Goal: Task Accomplishment & Management: Manage account settings

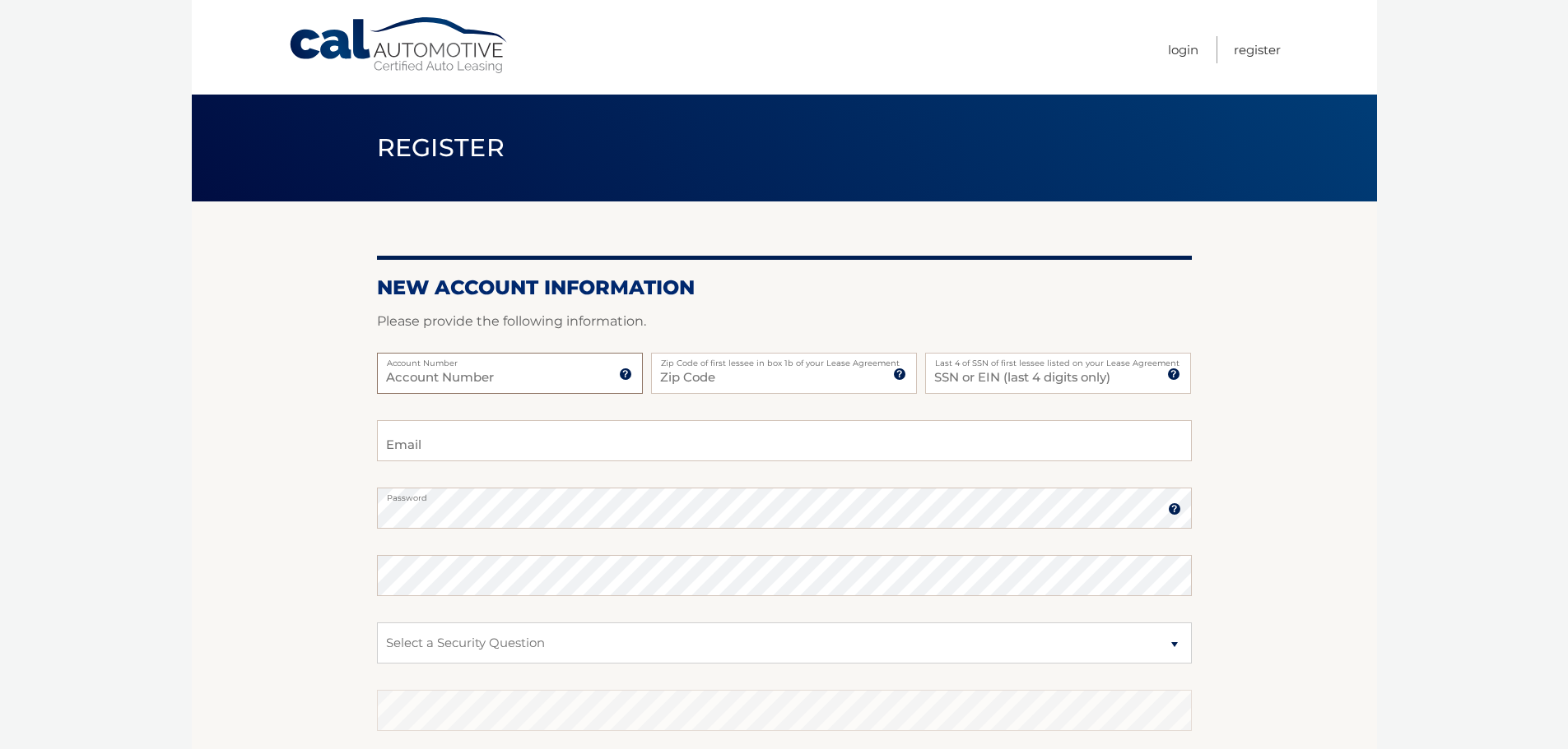
click at [540, 367] on input "Account Number" at bounding box center [510, 373] width 266 height 41
paste input "44455999465"
type input "44455999465"
click at [716, 365] on input "Zip Code" at bounding box center [784, 373] width 266 height 41
type input "07960"
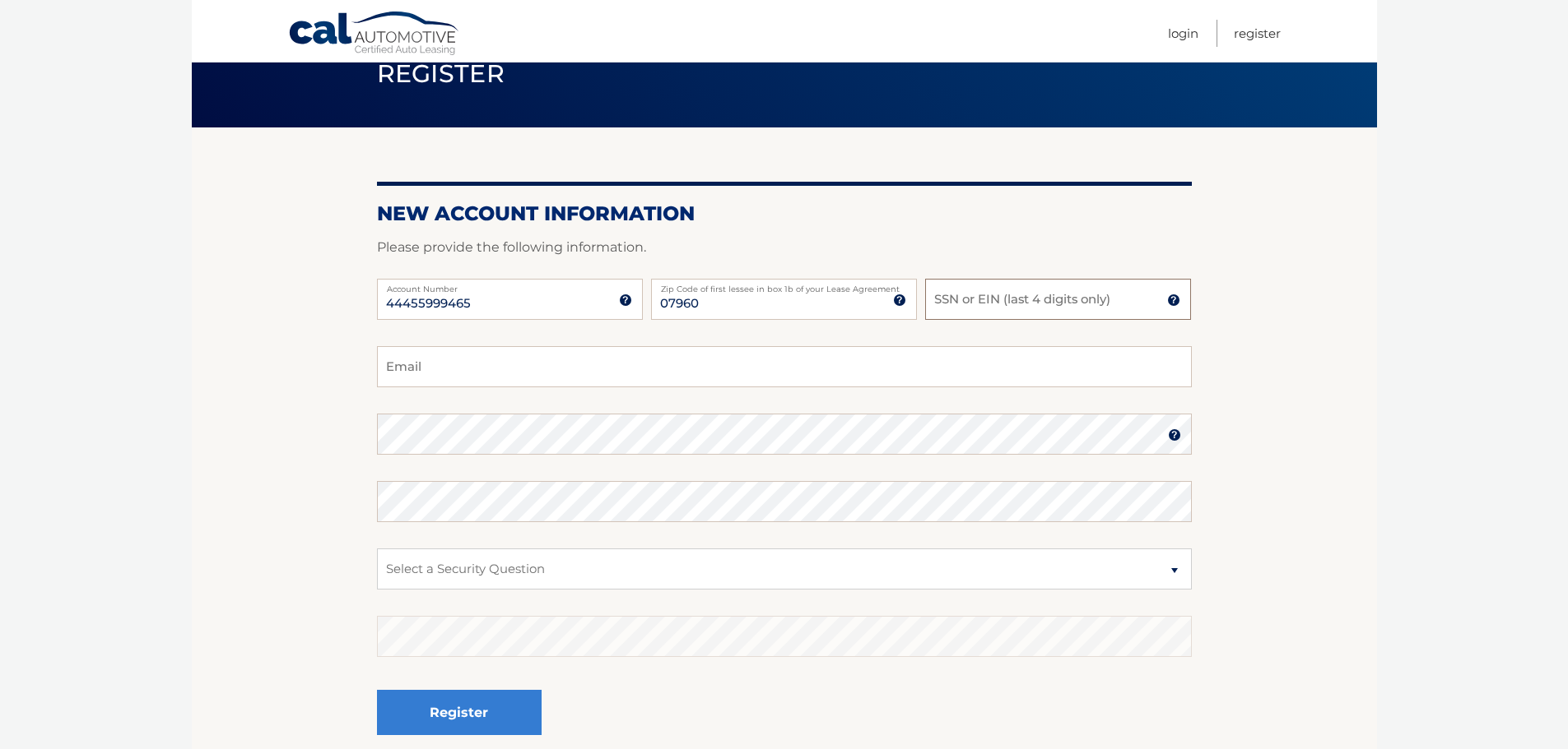
scroll to position [82, 0]
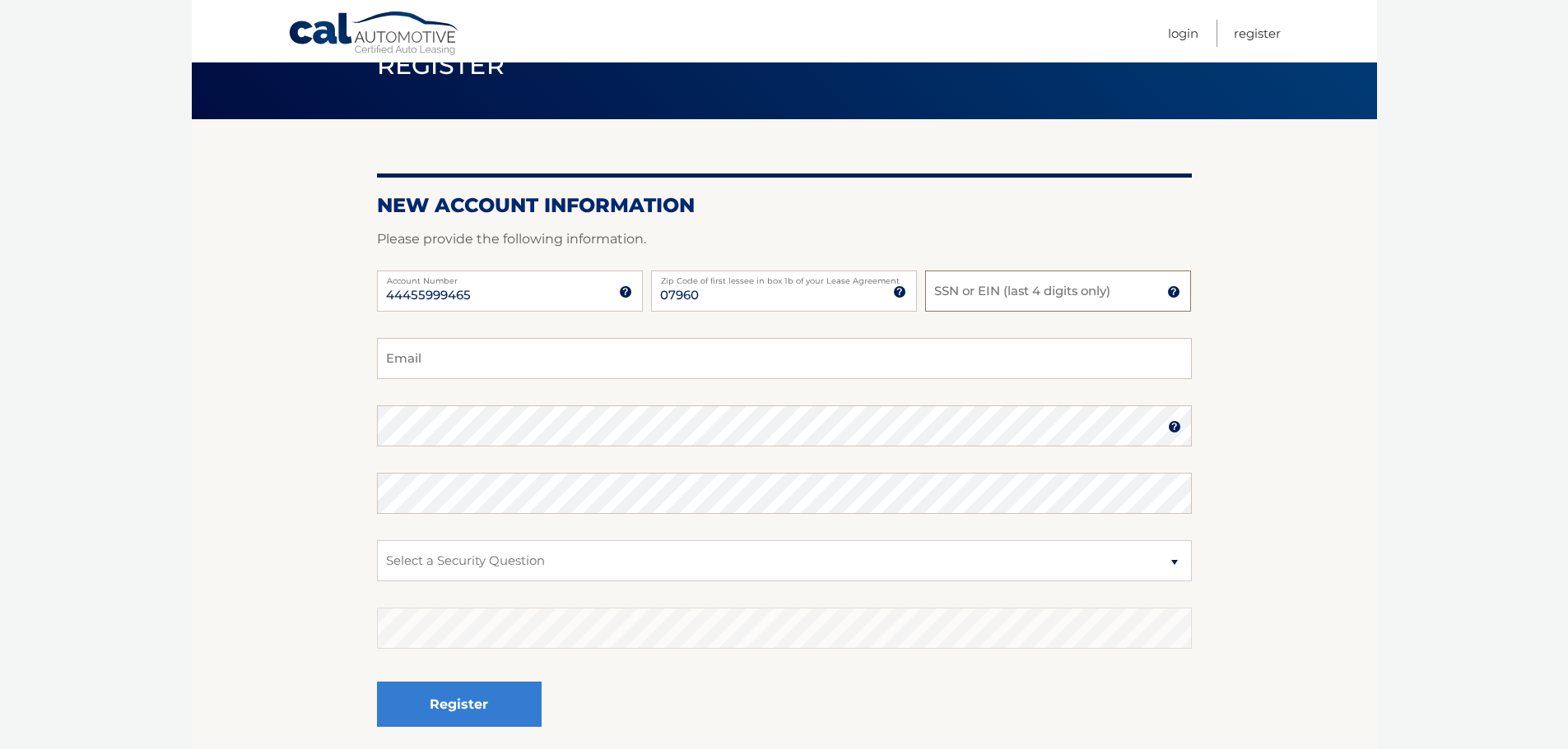
click at [1080, 286] on input "SSN or EIN (last 4 digits only)" at bounding box center [1058, 290] width 266 height 41
paste input "3978"
type input "3978"
click at [601, 356] on input "Email" at bounding box center [784, 358] width 814 height 41
type input "sungwei@gmail.com"
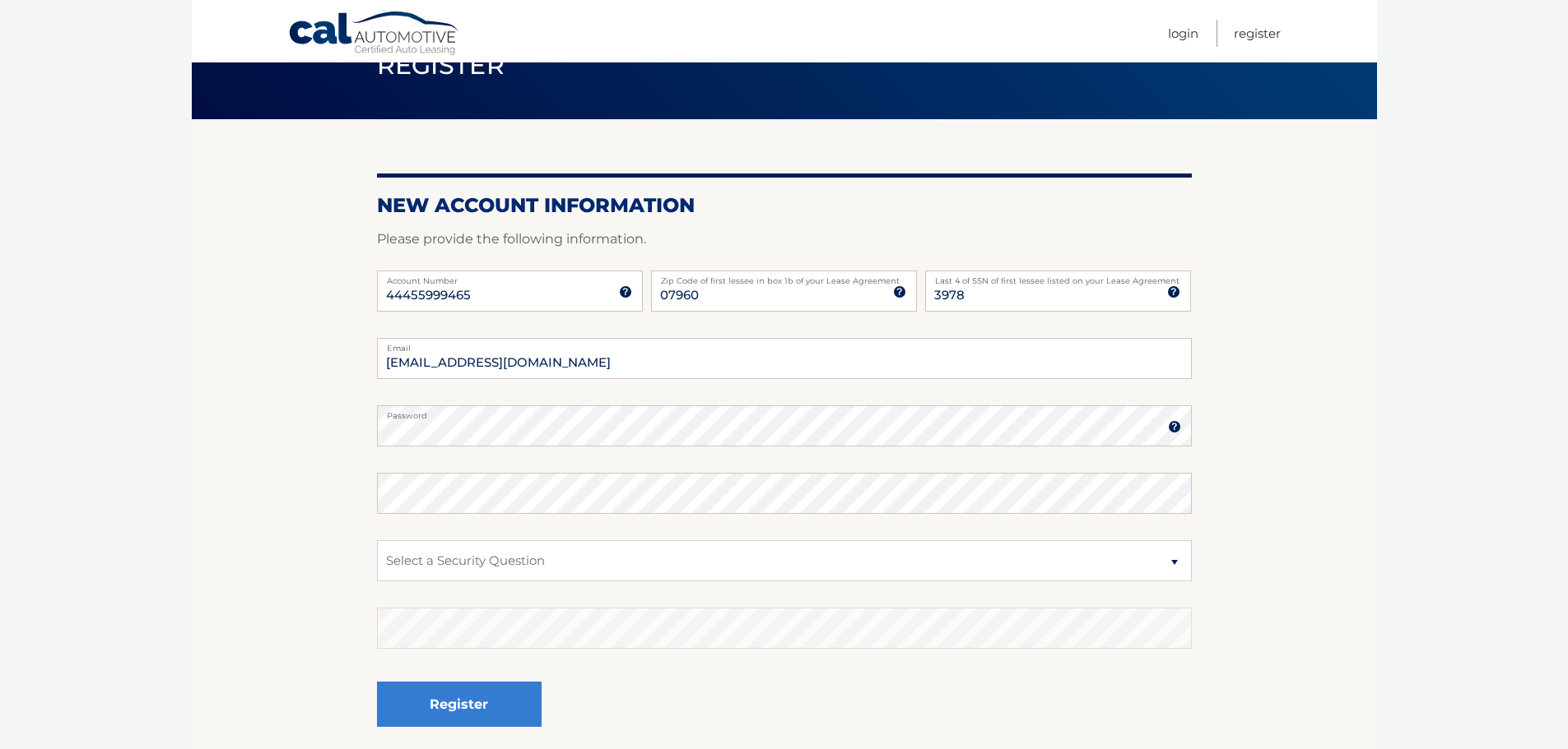
click at [250, 482] on section "New Account Information Please provide the following information. 44455999465 A…" at bounding box center [784, 440] width 1185 height 642
click at [282, 451] on section "New Account Information Please provide the following information. 44455999465 A…" at bounding box center [784, 440] width 1185 height 642
click at [278, 475] on section "New Account Information Please provide the following information. 44455999465 A…" at bounding box center [784, 440] width 1185 height 642
click at [441, 556] on select "Select a Security Question What was the name of your elementary school? What is…" at bounding box center [784, 560] width 814 height 41
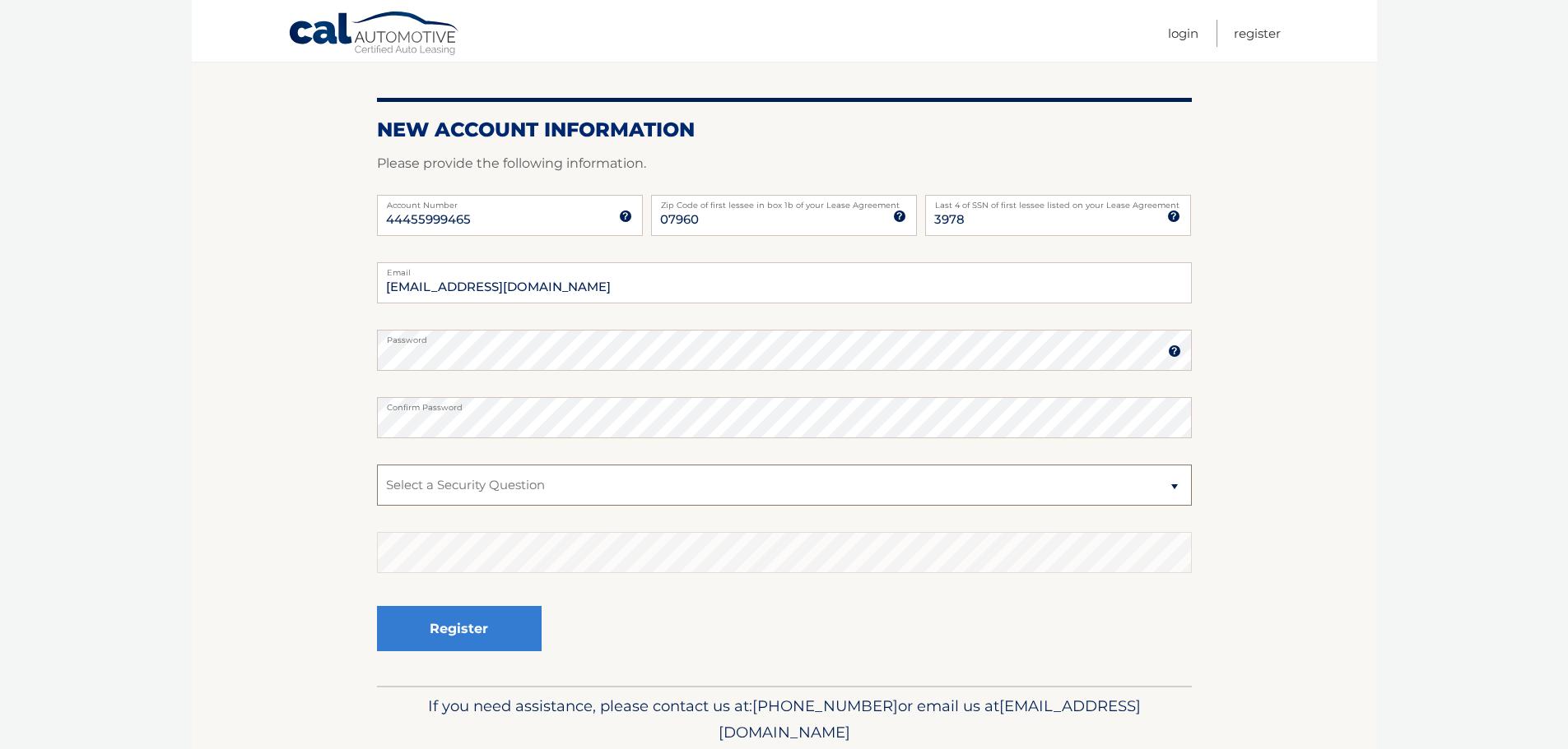
scroll to position [165, 0]
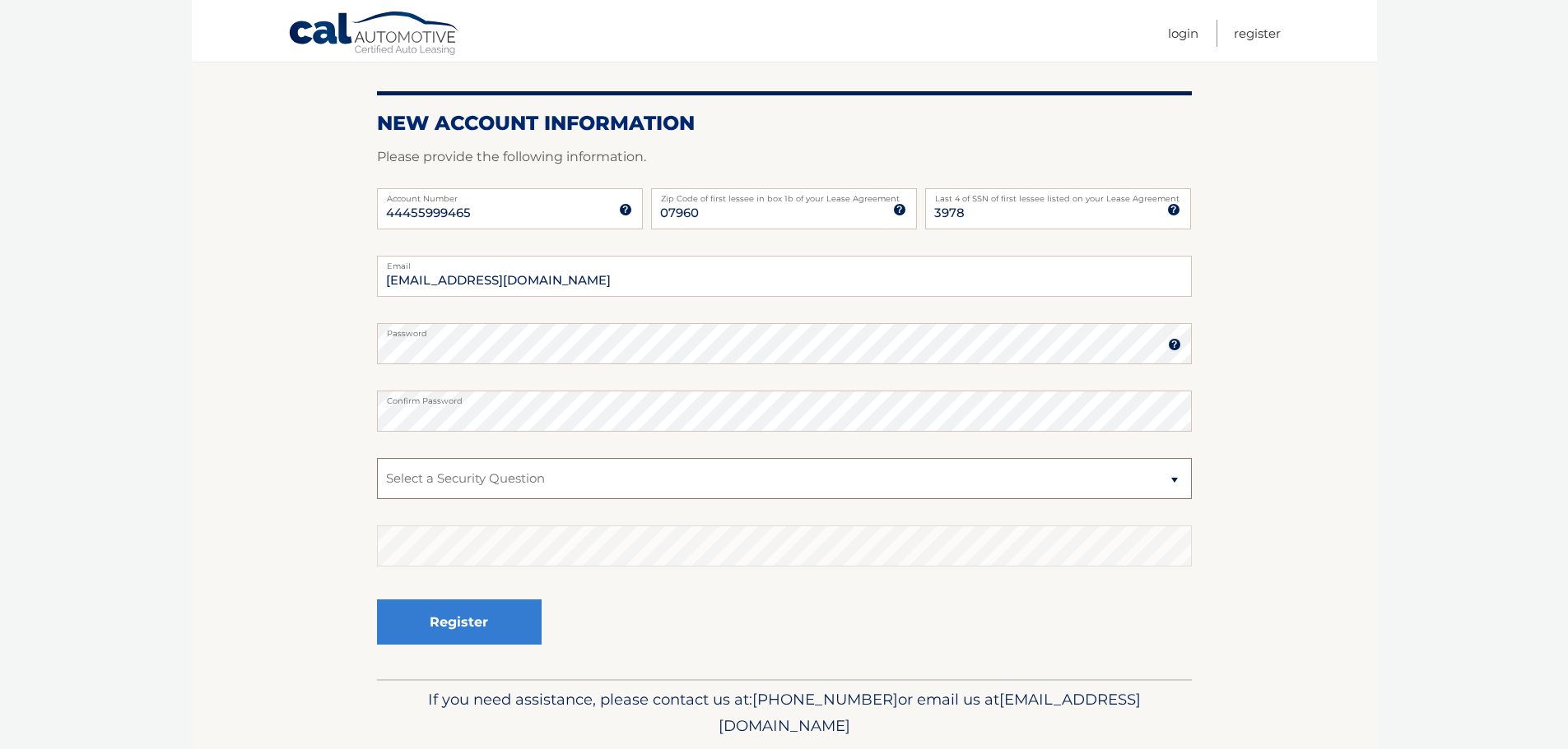
click at [496, 481] on select "Select a Security Question What was the name of your elementary school? What is…" at bounding box center [784, 479] width 814 height 41
select select "1"
click at [377, 459] on select "Select a Security Question What was the name of your elementary school? What is…" at bounding box center [784, 479] width 814 height 41
click at [274, 546] on section "New Account Information Please provide the following information. 44455999465 A…" at bounding box center [784, 358] width 1185 height 642
click at [458, 615] on button "Register" at bounding box center [460, 622] width 165 height 45
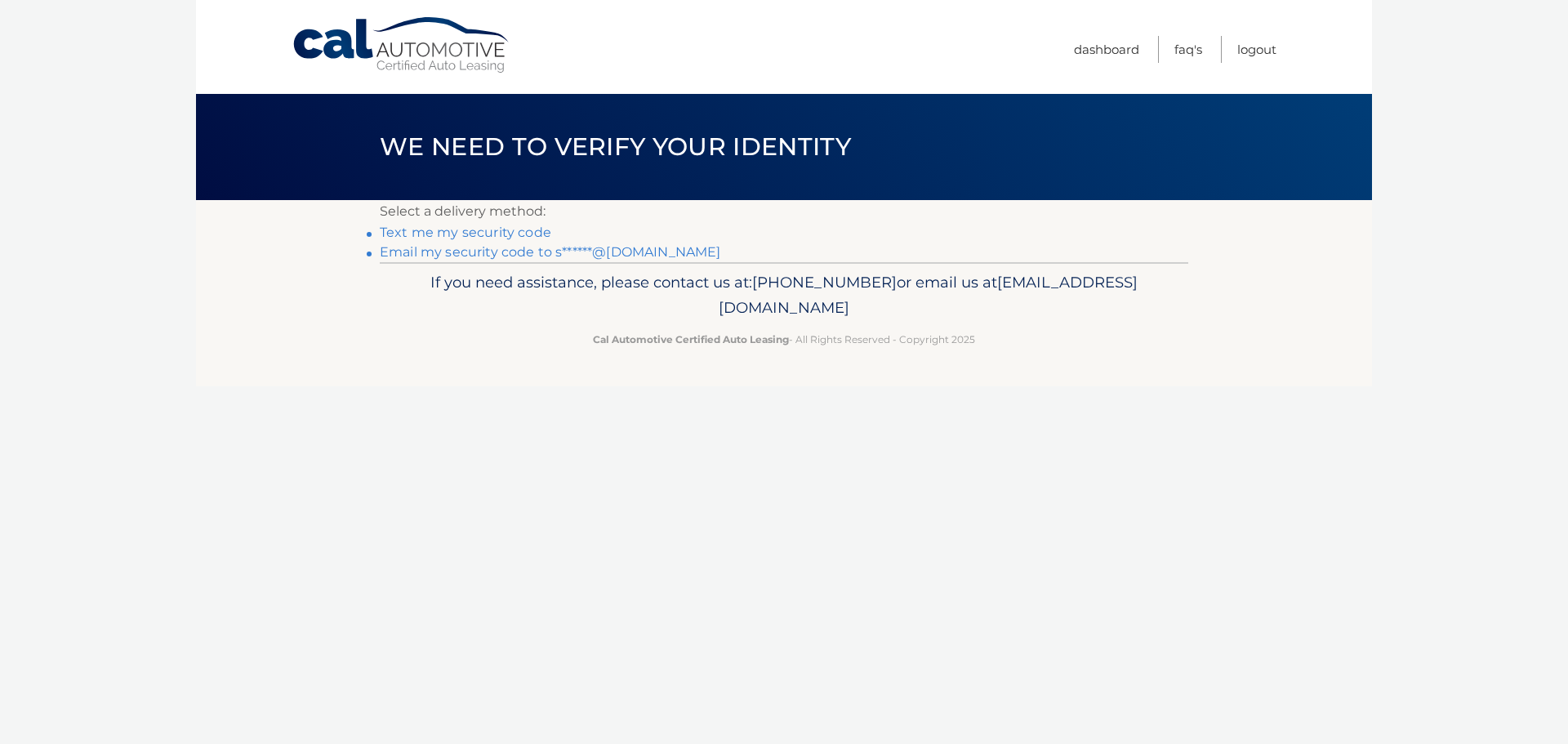
click at [521, 235] on link "Text me my security code" at bounding box center [465, 232] width 171 height 16
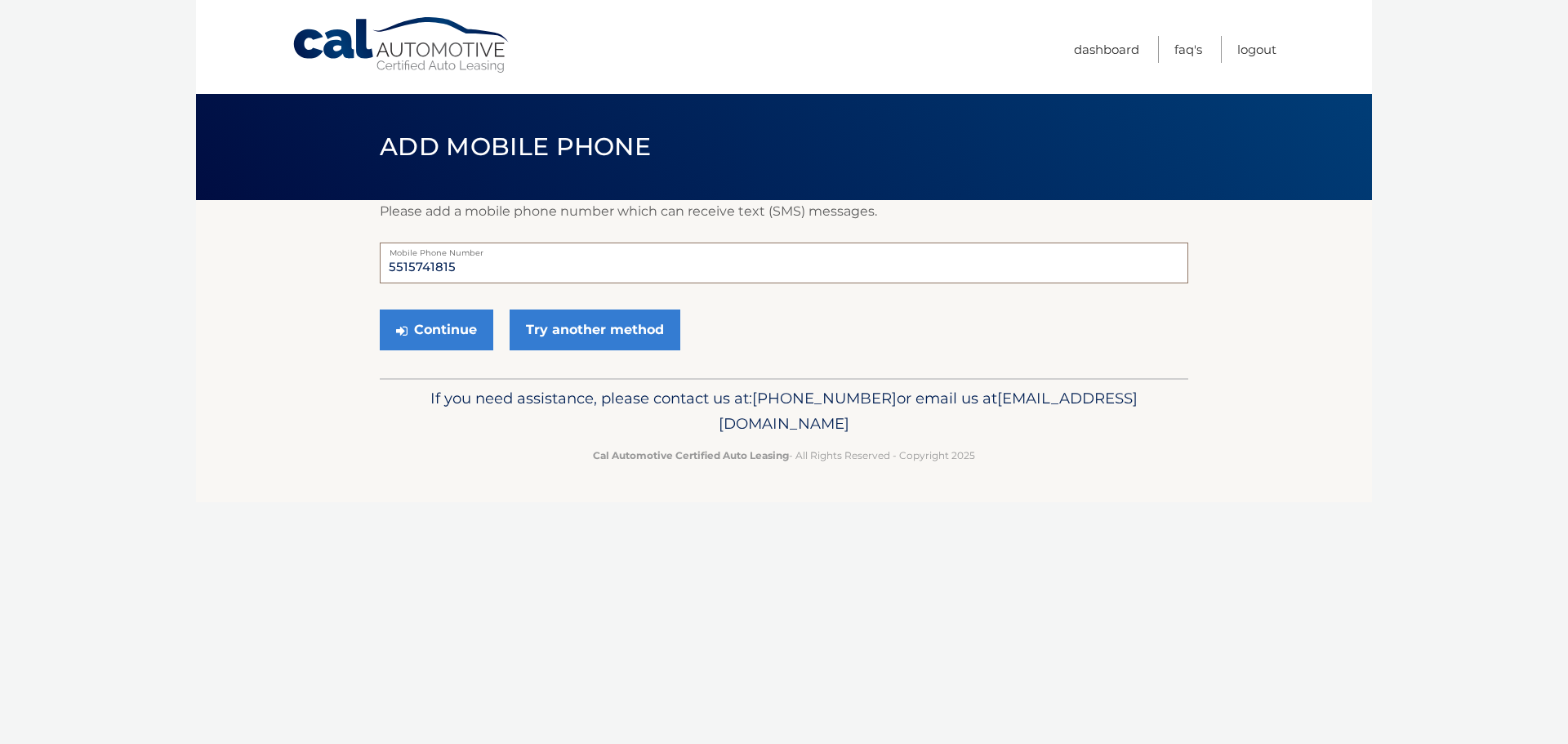
drag, startPoint x: 497, startPoint y: 268, endPoint x: 360, endPoint y: 270, distance: 137.0
click at [360, 270] on section "Please add a mobile phone number which can receive text (SMS) messages. 5515741…" at bounding box center [784, 288] width 1176 height 178
type input "7328416482"
click at [465, 330] on button "Continue" at bounding box center [436, 330] width 114 height 40
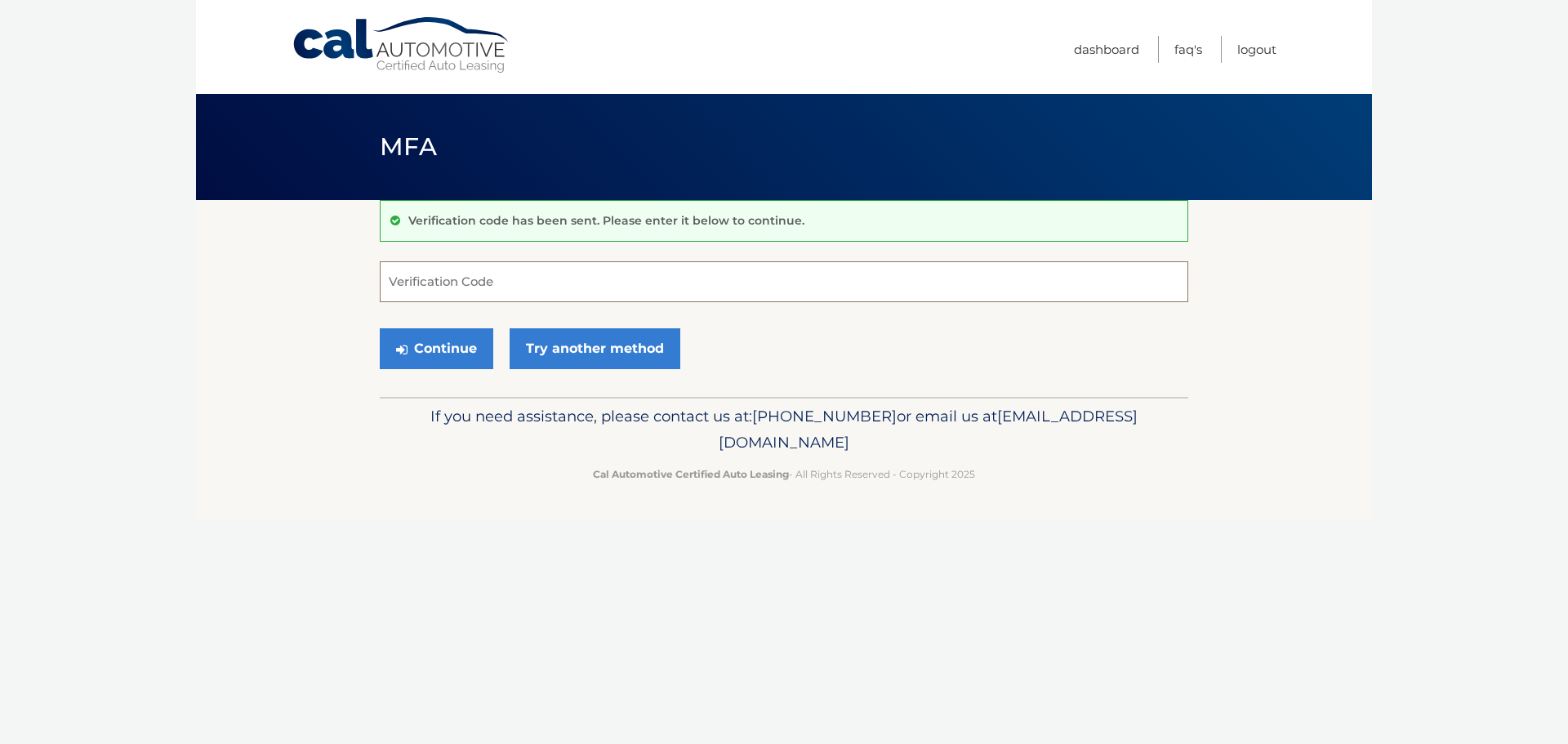
click at [534, 271] on input "Verification Code" at bounding box center [783, 282] width 808 height 40
type input "708682"
click at [440, 342] on button "Continue" at bounding box center [436, 348] width 114 height 40
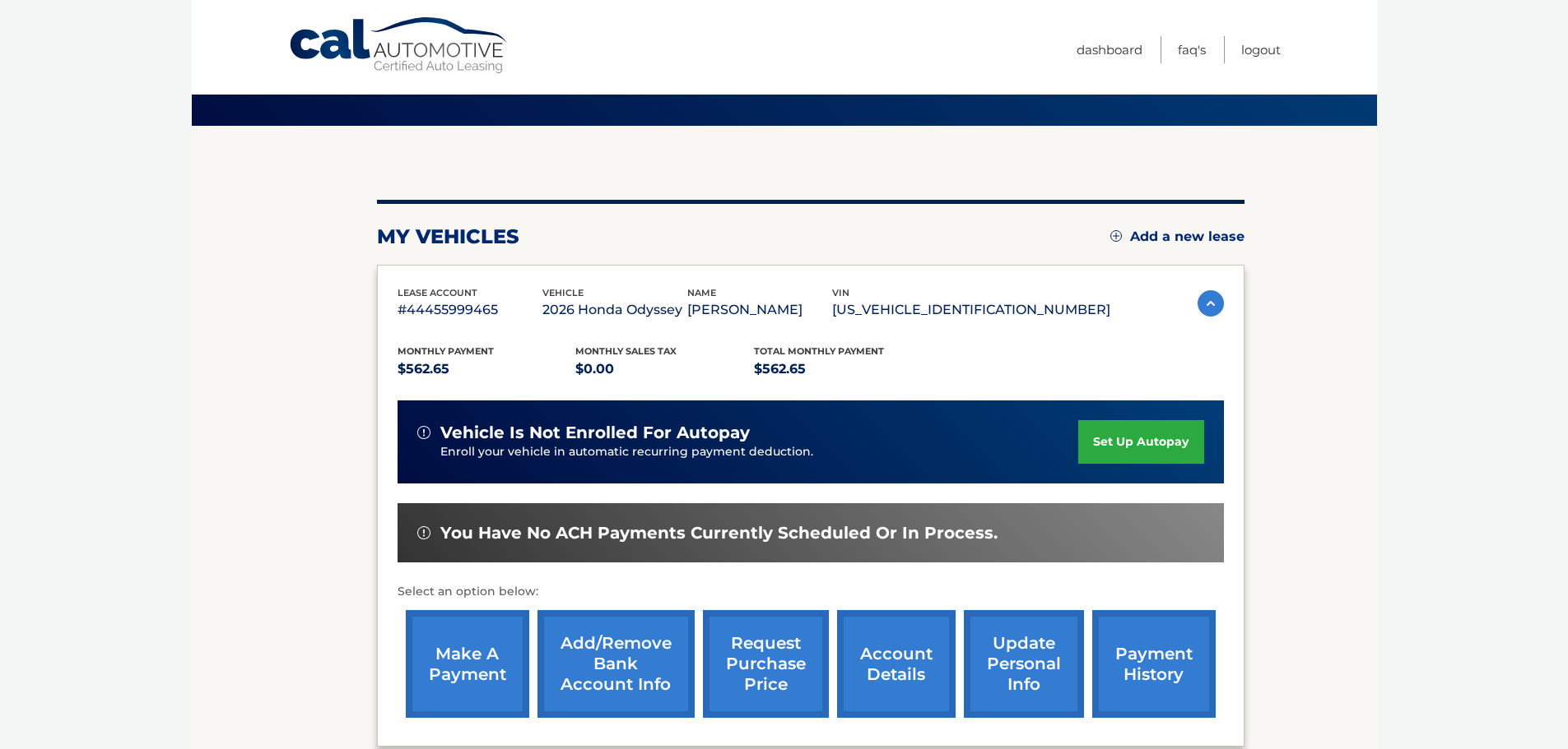
scroll to position [82, 0]
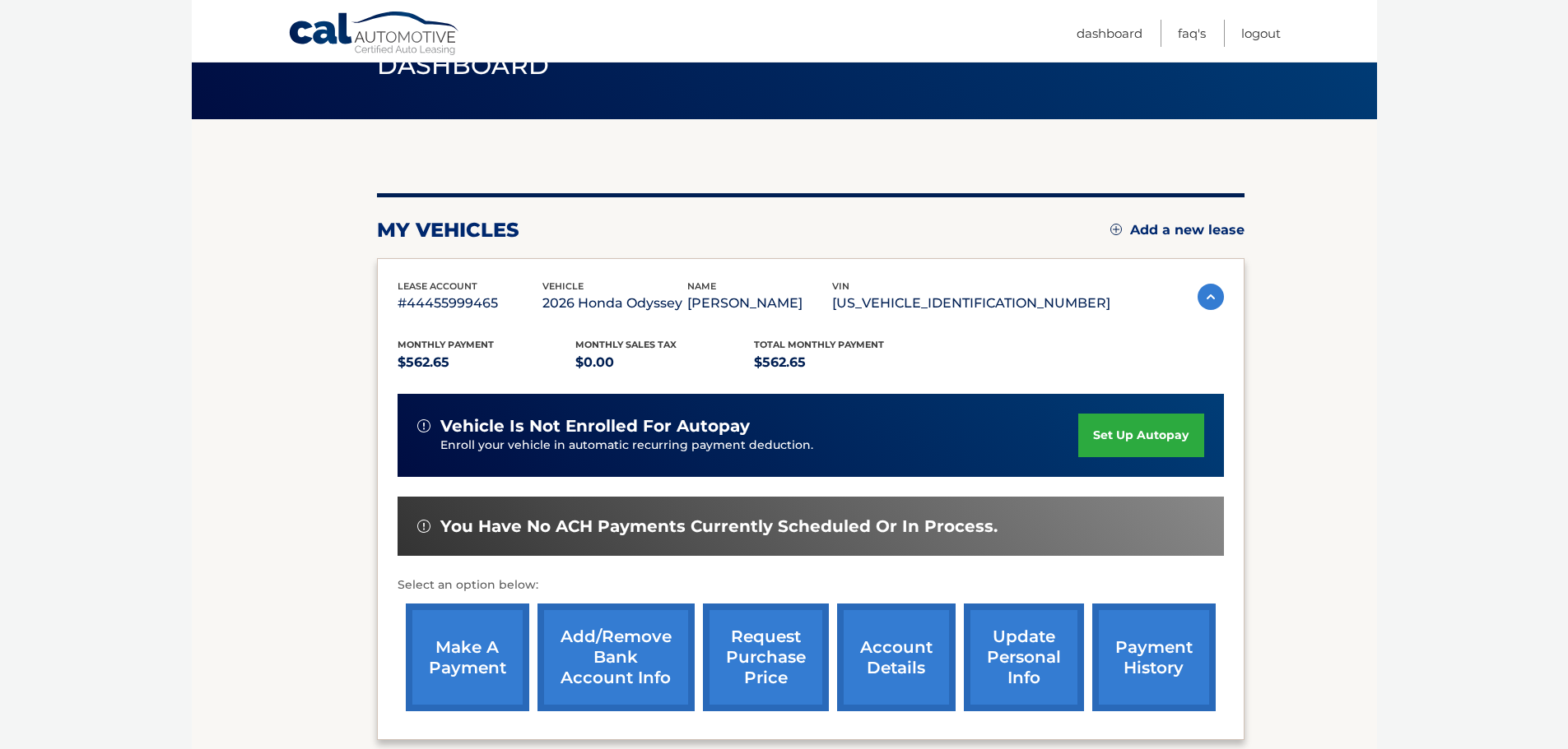
click at [1132, 423] on link "set up autopay" at bounding box center [1140, 435] width 125 height 43
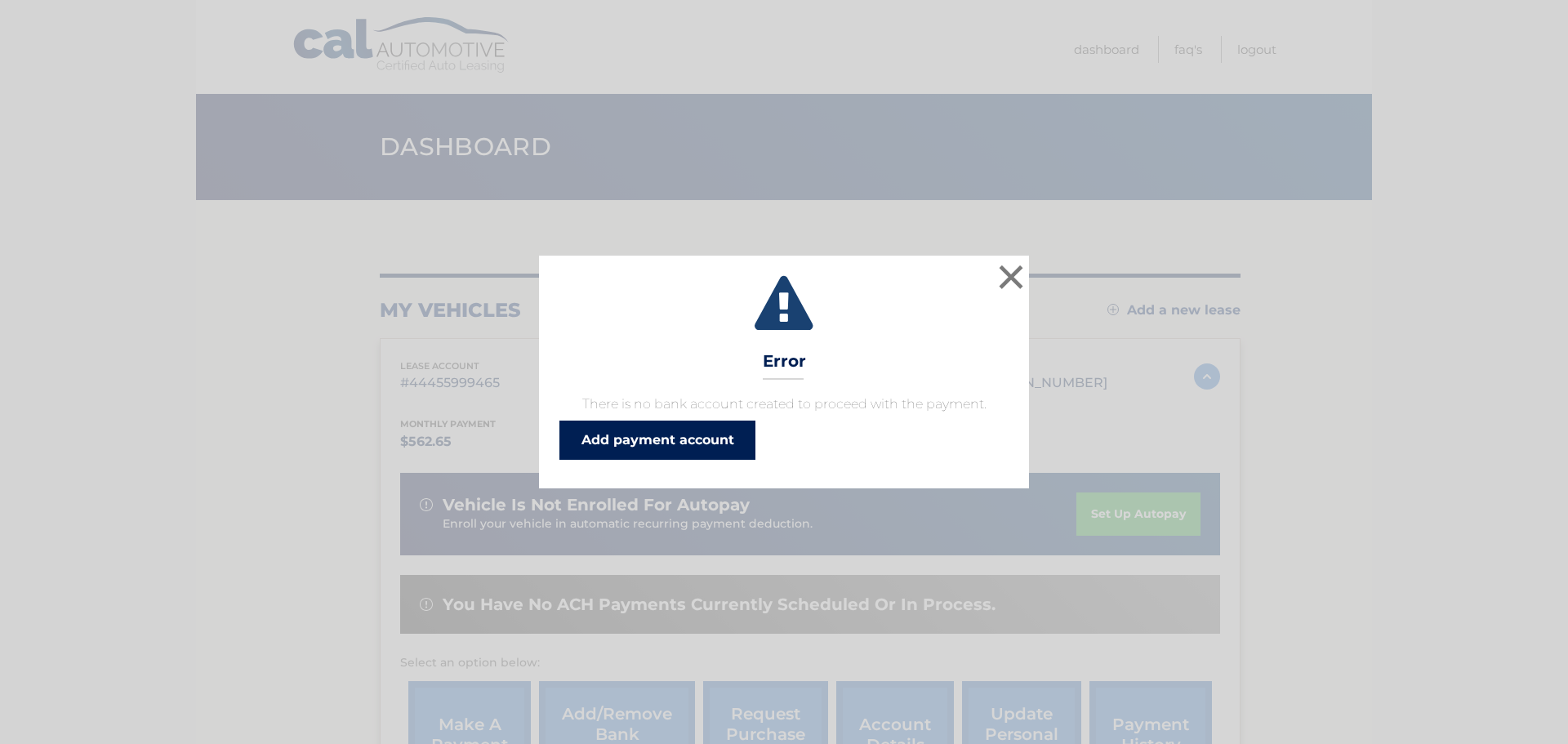
click at [697, 440] on link "Add payment account" at bounding box center [657, 441] width 196 height 40
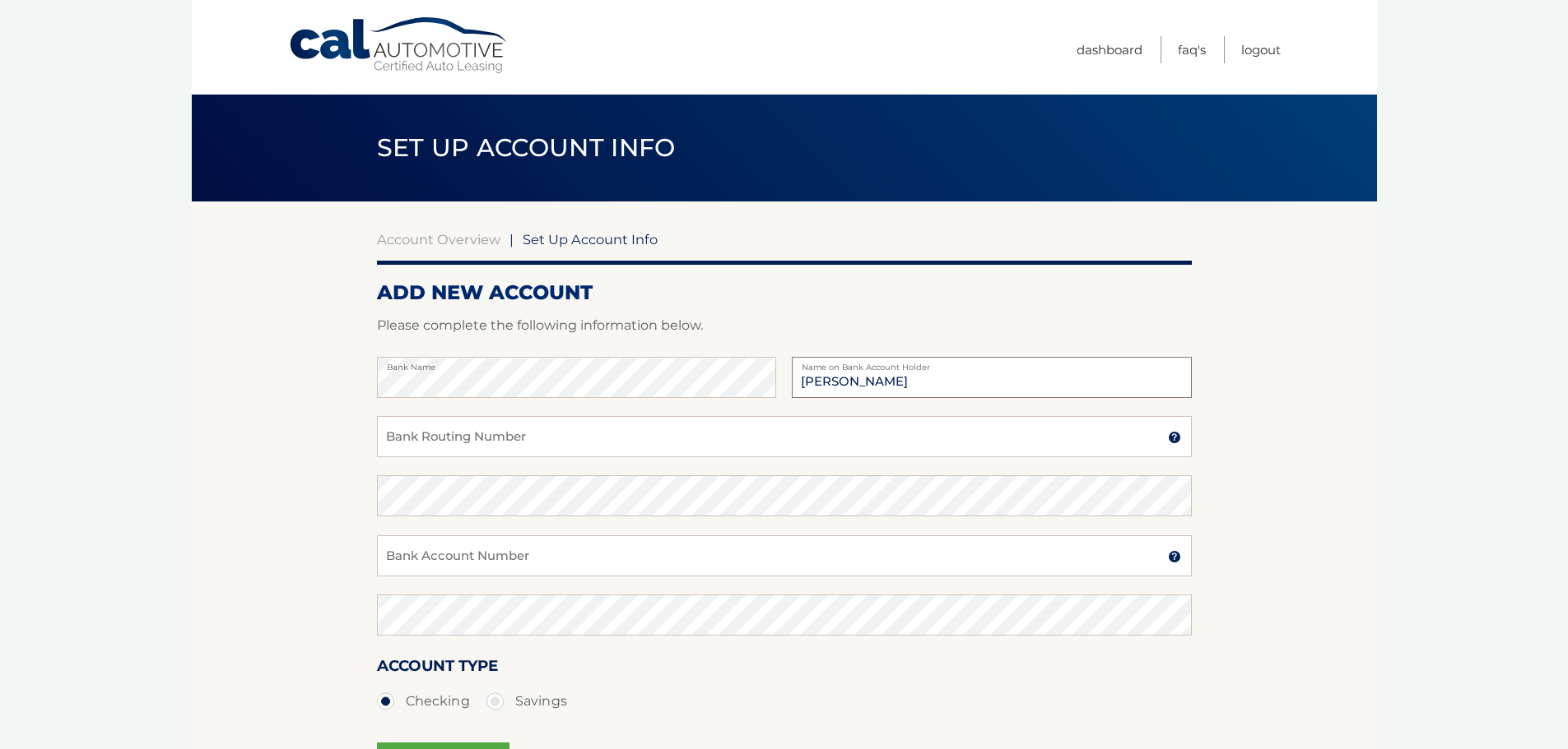
type input "[PERSON_NAME]"
click at [525, 555] on input "Bank Account Number" at bounding box center [784, 556] width 814 height 41
paste input "4422834097"
type input "4422834097"
click at [376, 459] on section "Account Overview | Set Up Account Info ADD NEW ACCOUNT Please complete the foll…" at bounding box center [784, 515] width 1185 height 628
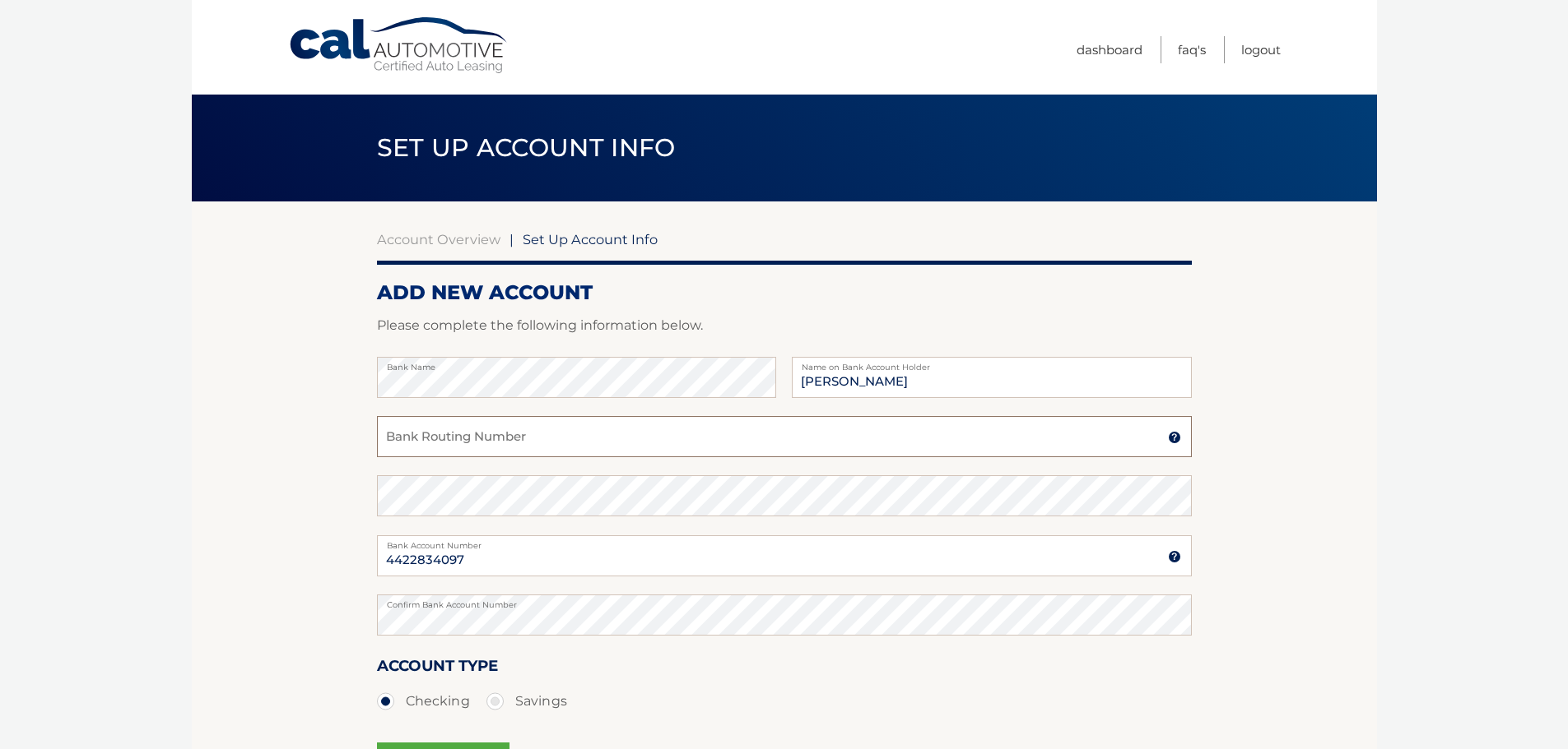
click at [427, 444] on input "Bank Routing Number" at bounding box center [784, 436] width 814 height 41
paste input "031201360"
type input "031201360"
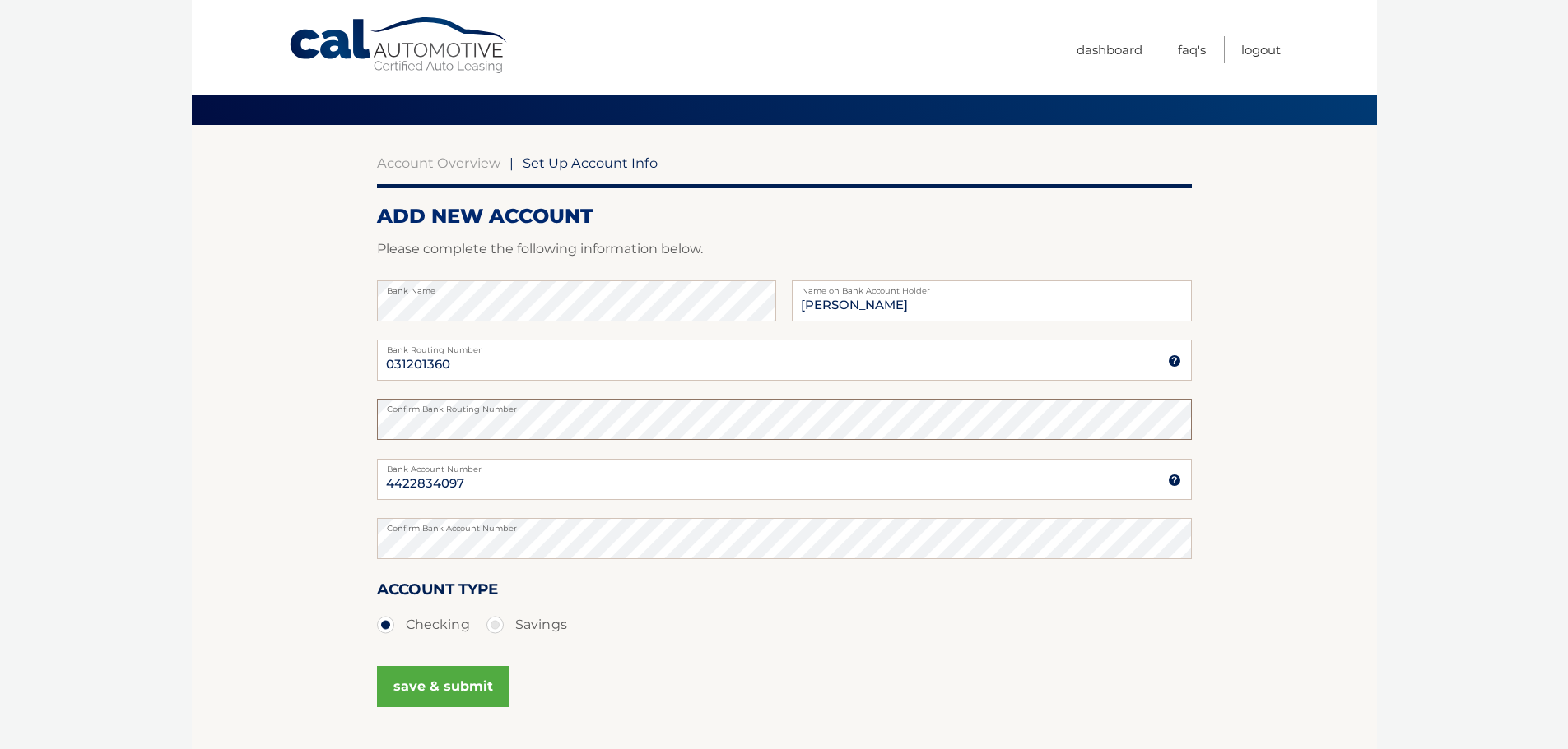
scroll to position [82, 0]
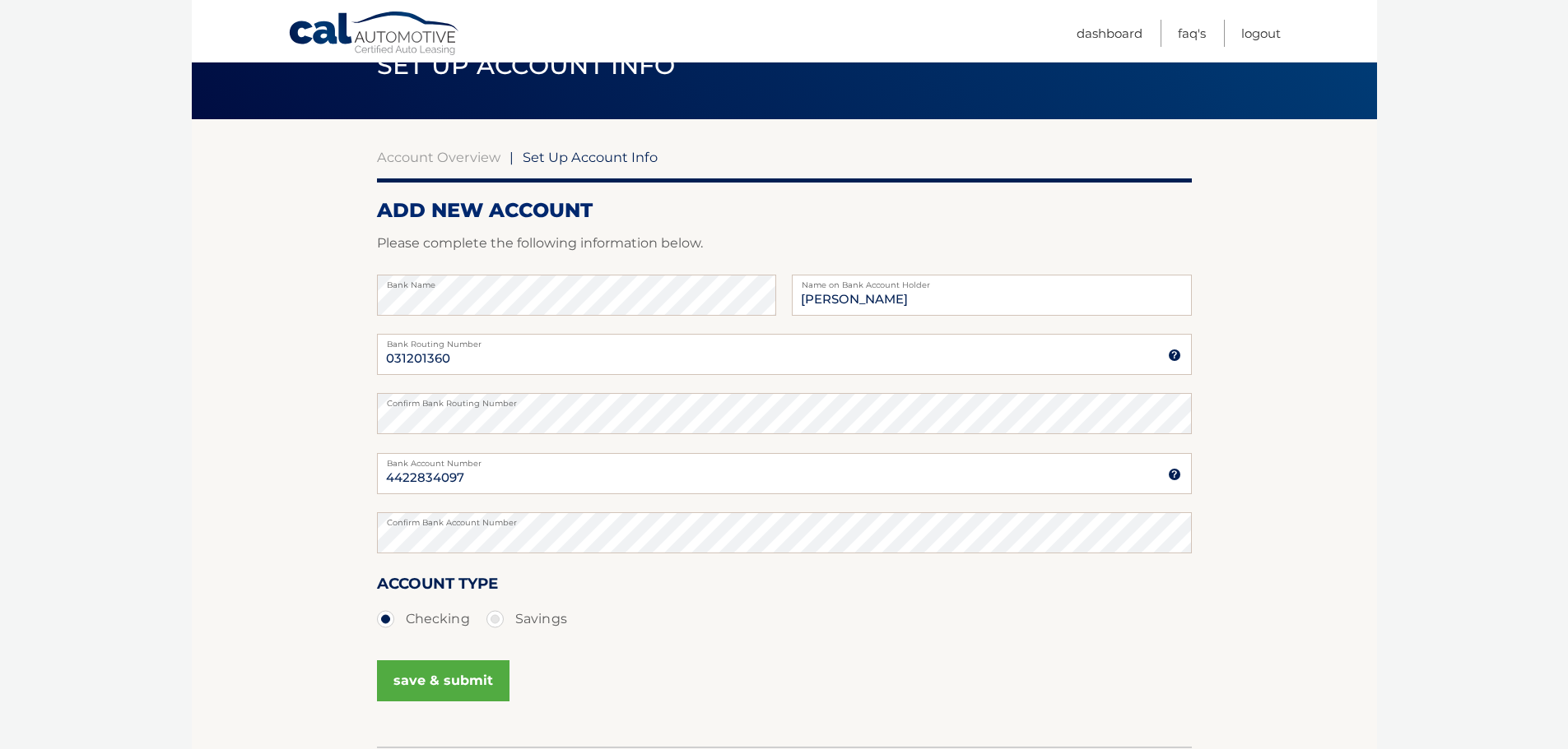
click at [454, 674] on button "save & submit" at bounding box center [443, 681] width 133 height 41
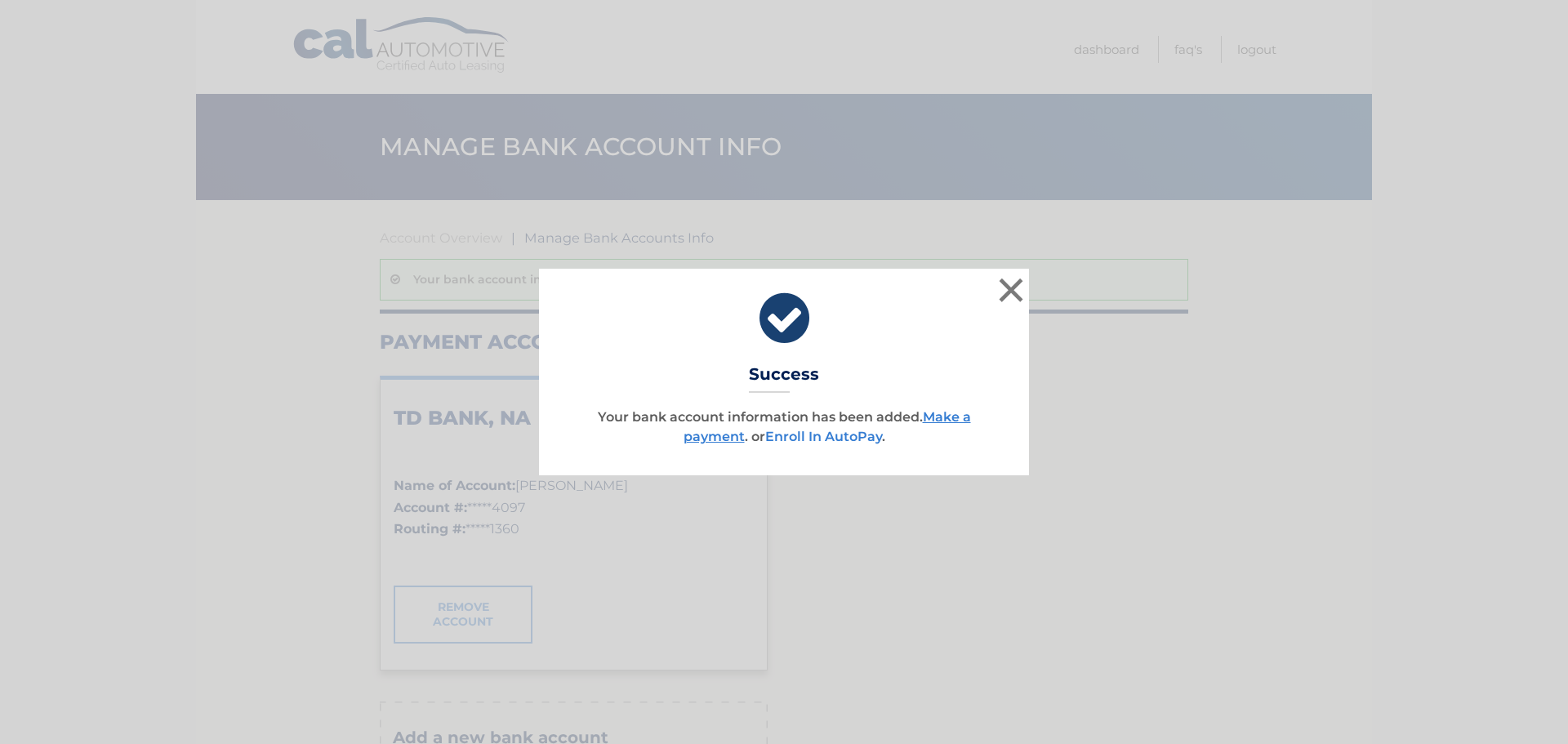
click at [783, 430] on link "Enroll In AutoPay" at bounding box center [824, 437] width 117 height 16
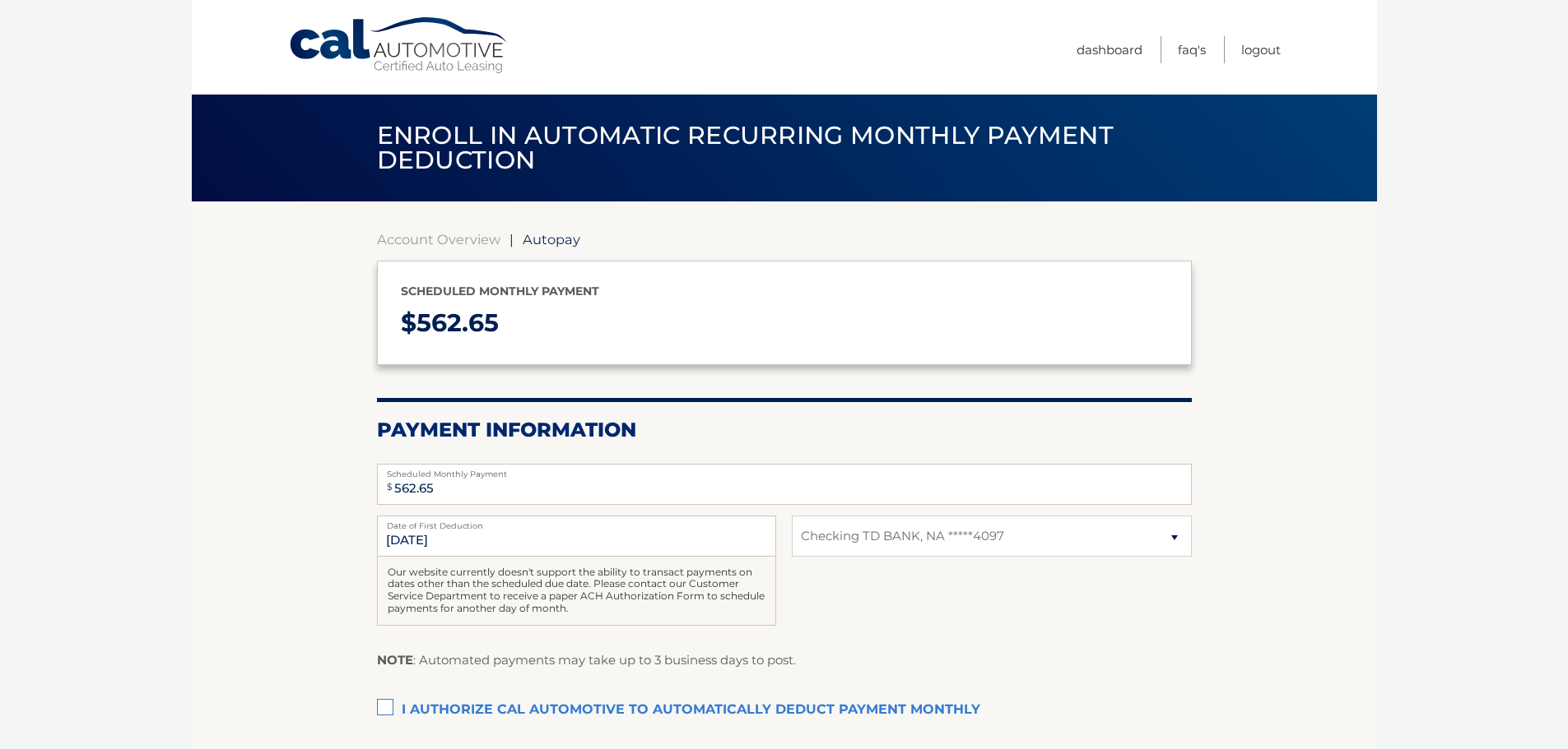
select select "ZGM2MjA3MDctNzA1My00ZGY4LThiZDAtMzMxNTZhNWE1NThj"
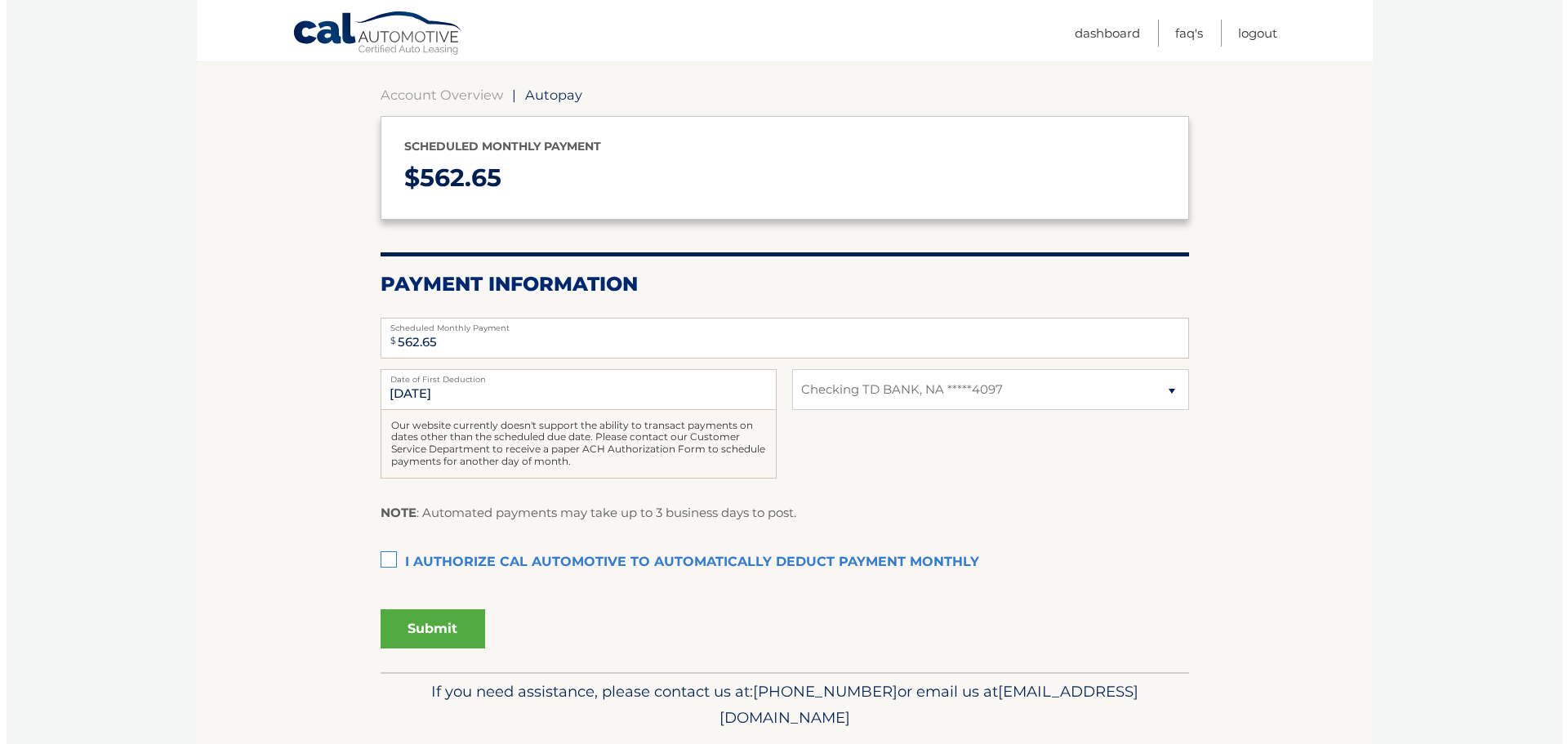
scroll to position [164, 0]
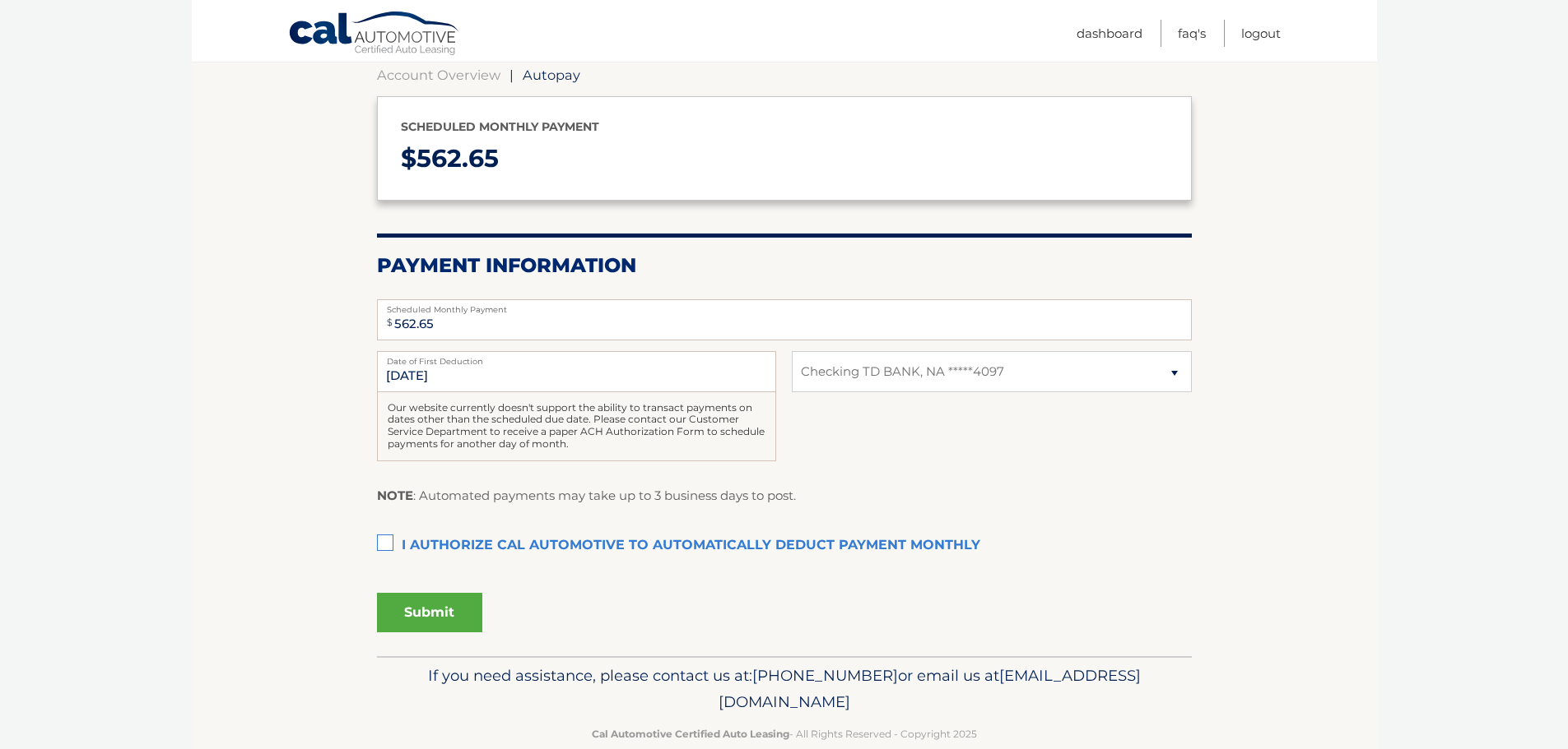
click at [389, 544] on label "I authorize cal automotive to automatically deduct payment monthly This checkbo…" at bounding box center [784, 546] width 814 height 33
click at [0, 0] on input "I authorize cal automotive to automatically deduct payment monthly This checkbo…" at bounding box center [0, 0] width 0 height 0
click at [443, 608] on button "Submit" at bounding box center [429, 613] width 105 height 40
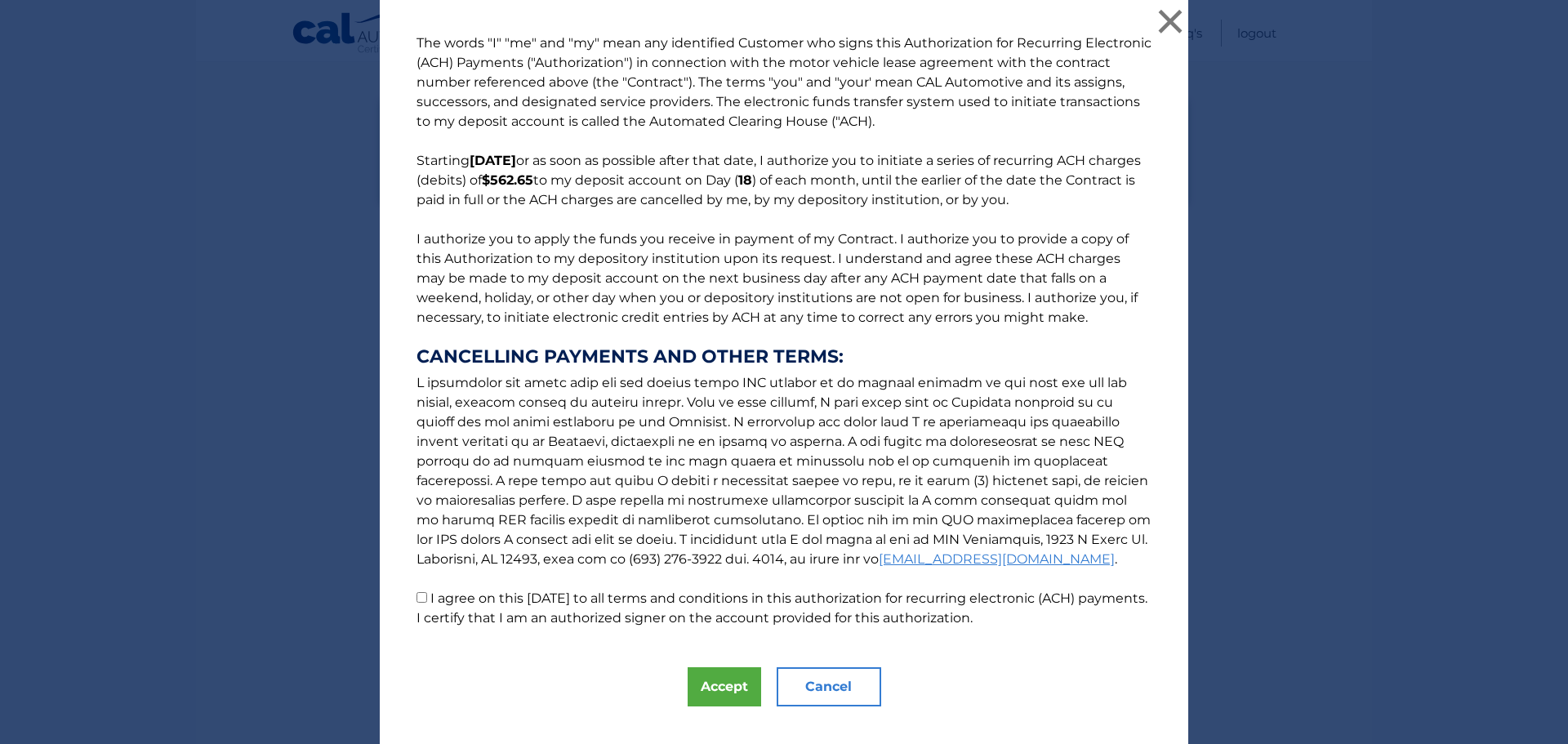
click at [418, 596] on input "I agree on this 09/30/2025 to all terms and conditions in this authorization fo…" at bounding box center [422, 598] width 10 height 10
checkbox input "true"
click at [694, 680] on button "Accept" at bounding box center [724, 687] width 73 height 40
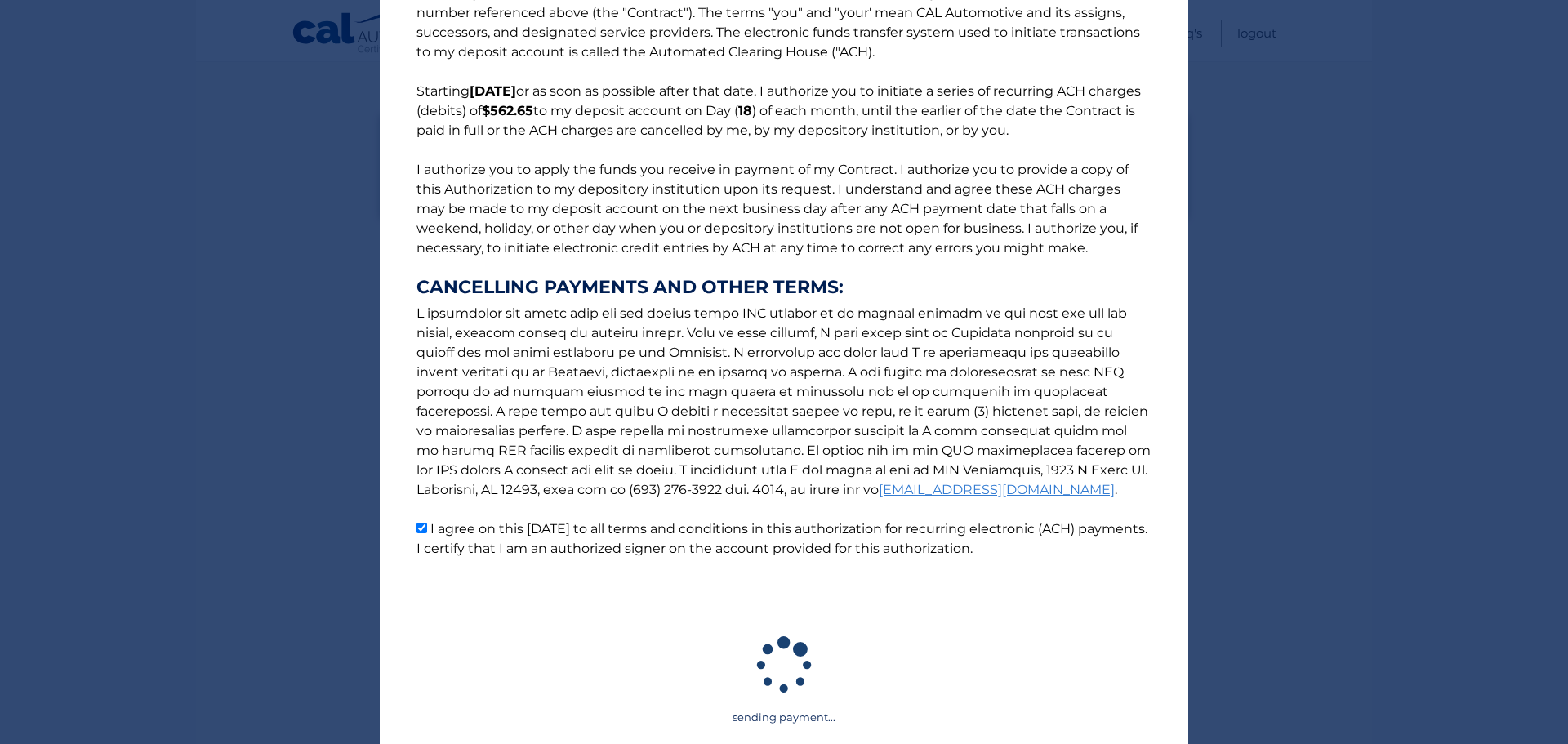
scroll to position [232, 0]
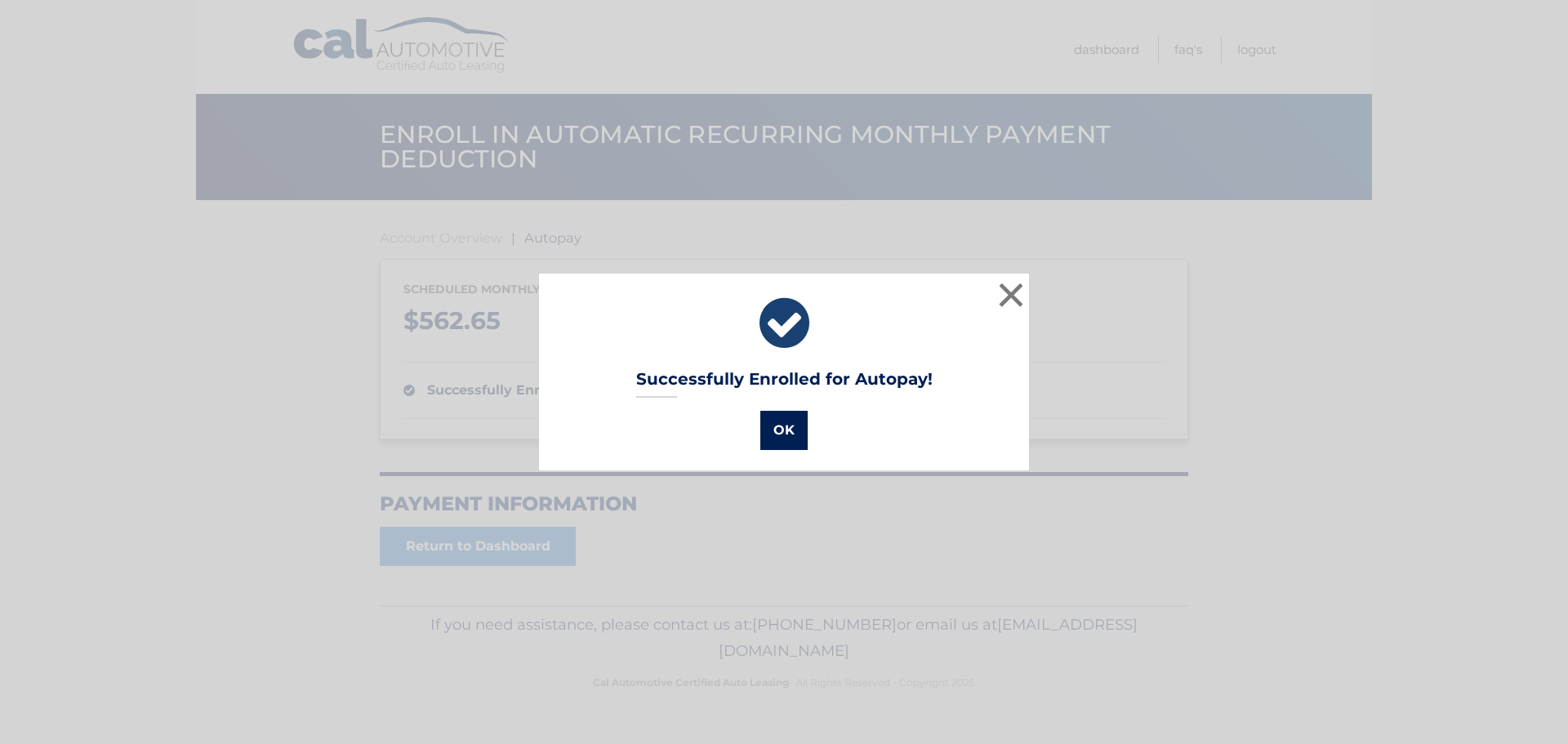
click at [785, 425] on button "OK" at bounding box center [783, 431] width 47 height 40
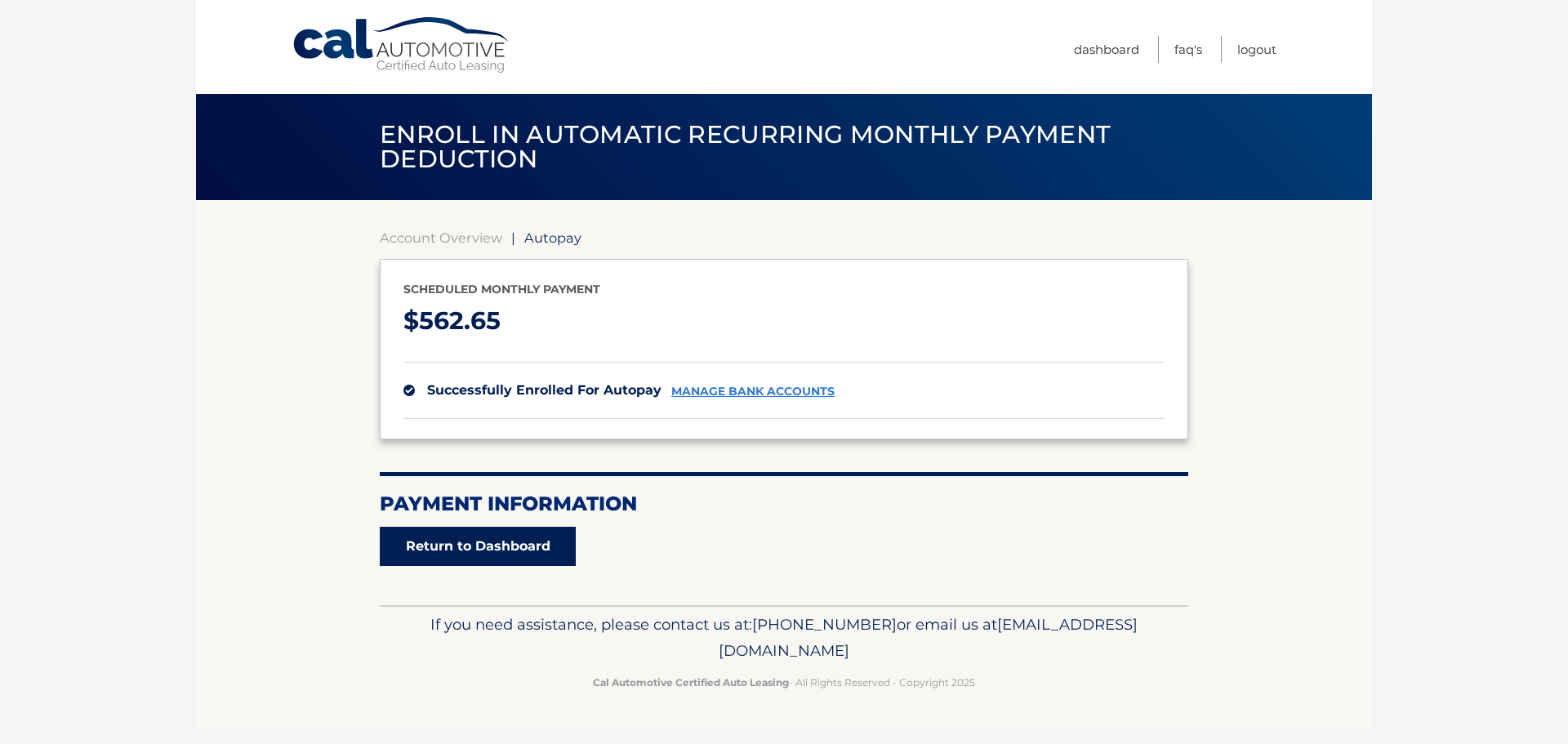
click at [509, 543] on link "Return to Dashboard" at bounding box center [478, 547] width 196 height 40
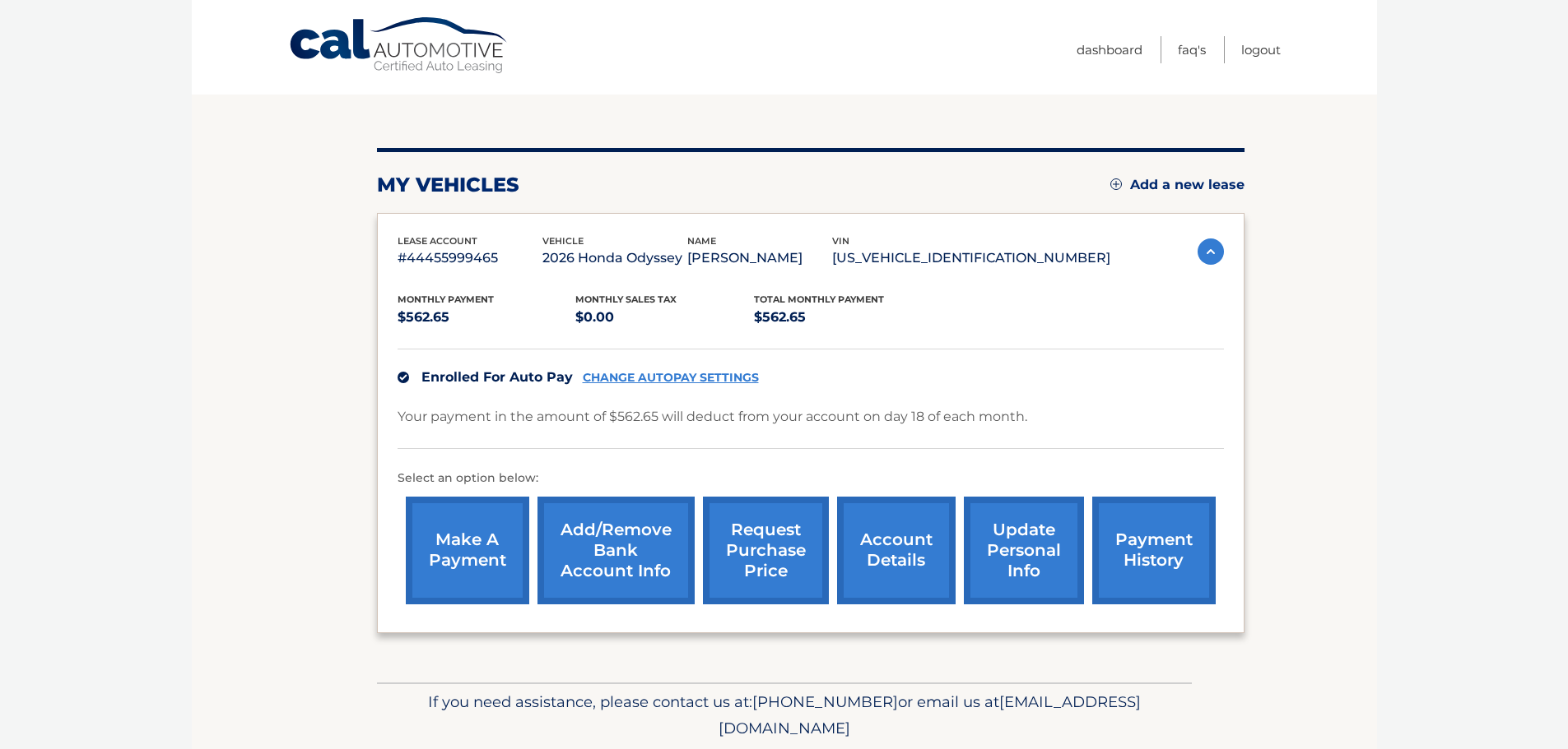
scroll to position [165, 0]
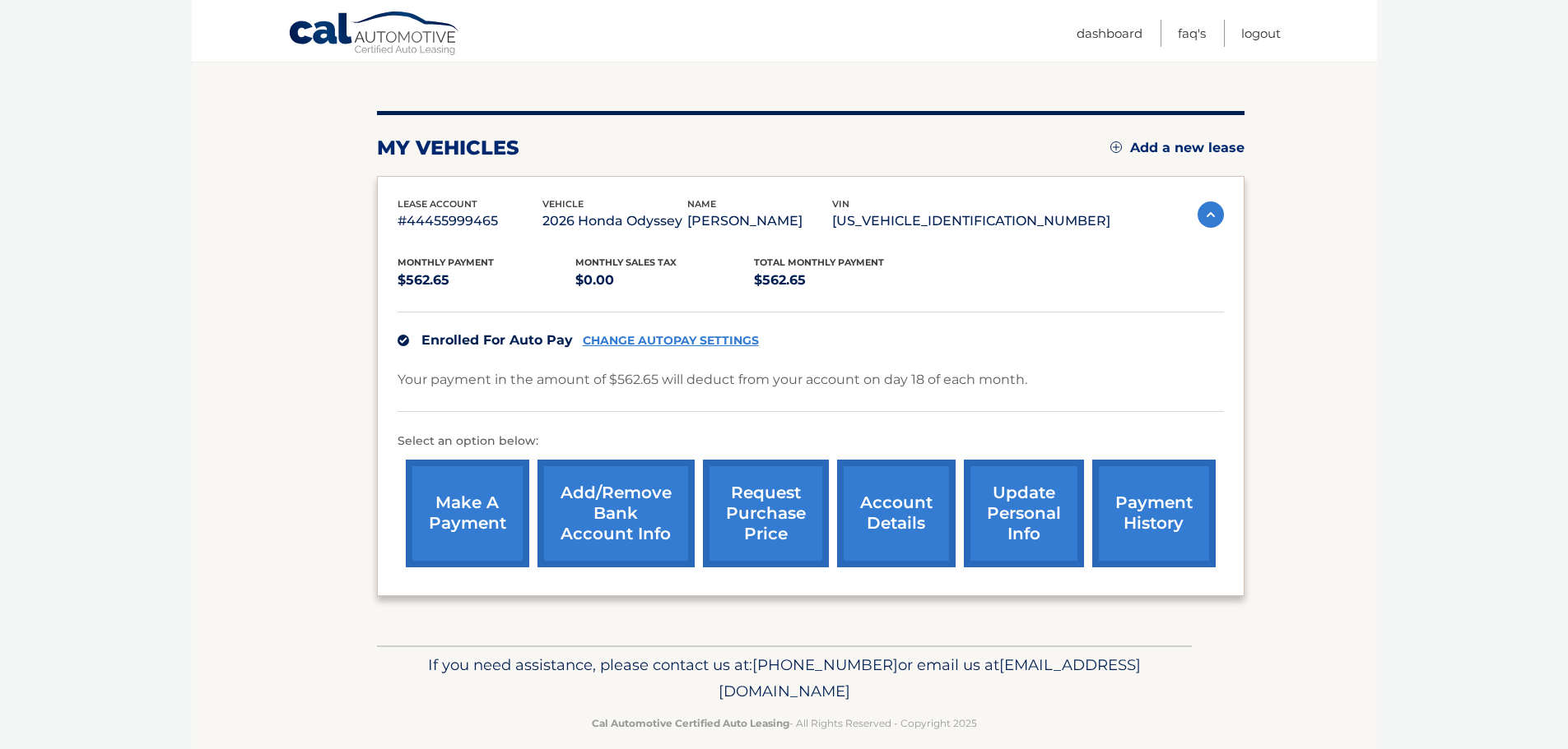
click at [1384, 203] on body "Cal Automotive Menu Dashboard FAQ's Logout" at bounding box center [784, 210] width 1568 height 749
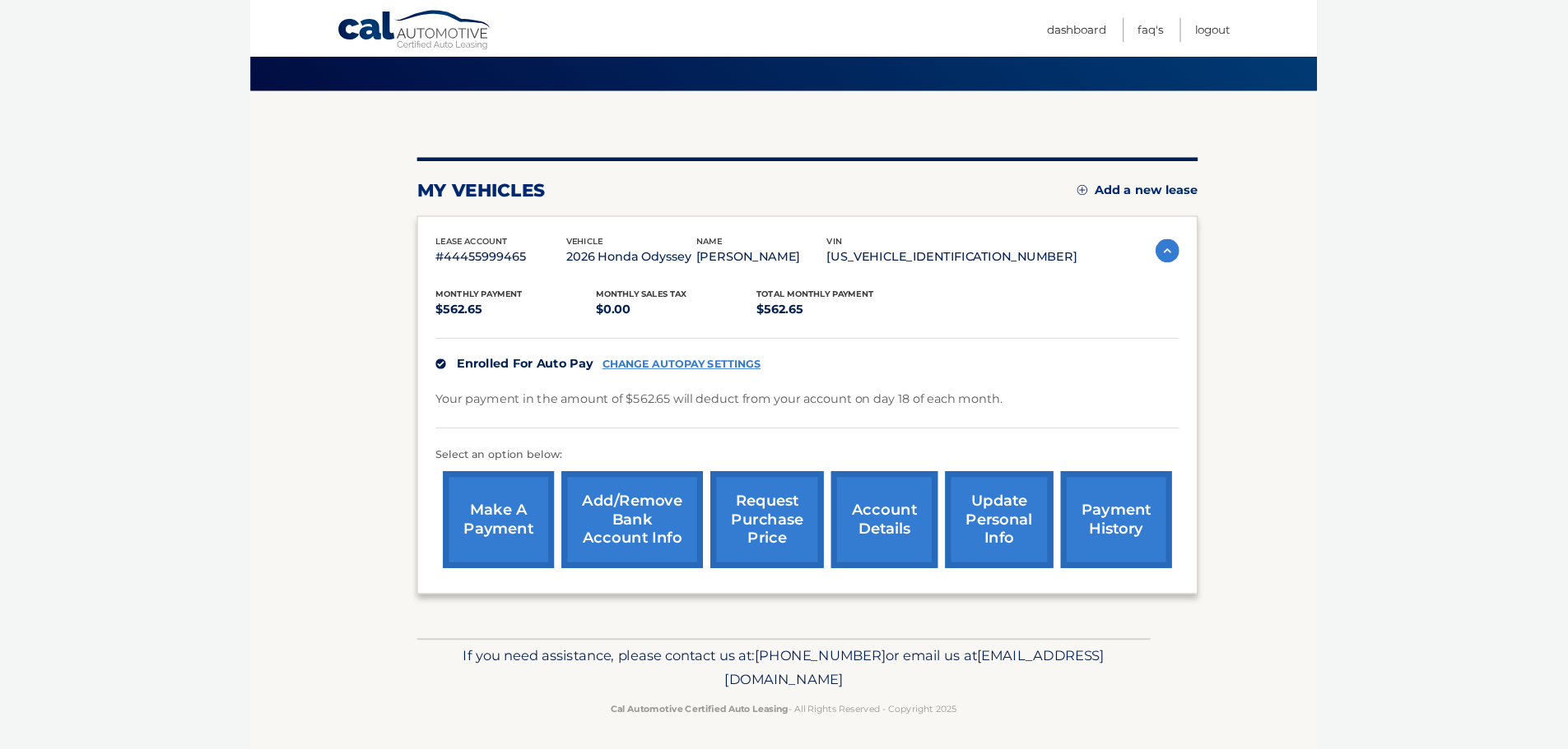
scroll to position [101, 0]
